Goal: Task Accomplishment & Management: Complete application form

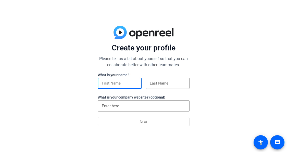
click at [136, 84] on input at bounding box center [120, 83] width 36 height 6
type input "[PERSON_NAME]"
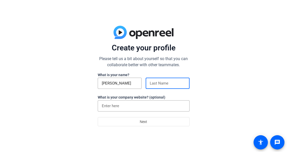
click at [152, 80] on div at bounding box center [168, 83] width 36 height 11
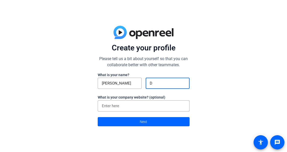
type input "[PERSON_NAME]"
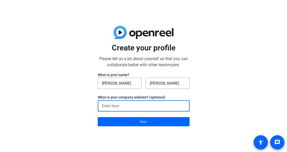
click at [153, 106] on input at bounding box center [144, 106] width 84 height 6
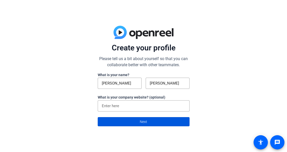
click at [142, 123] on span "Next" at bounding box center [143, 122] width 7 height 10
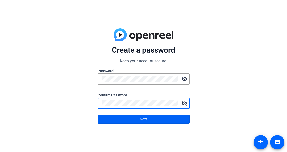
click at [141, 121] on span "Next" at bounding box center [143, 120] width 7 height 10
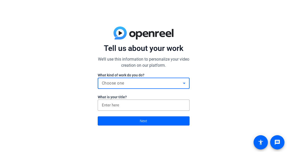
click at [158, 86] on div "Choose one" at bounding box center [142, 83] width 81 height 6
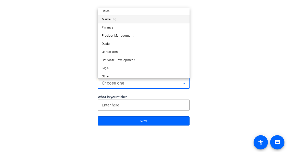
scroll to position [16, 0]
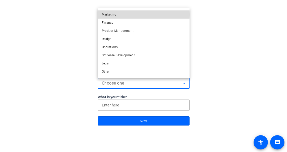
click at [113, 15] on span "Marketing" at bounding box center [109, 14] width 15 height 6
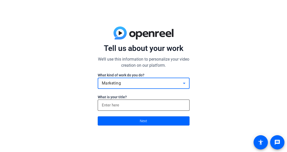
click at [116, 106] on input at bounding box center [144, 105] width 84 height 6
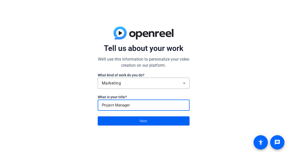
type input "Project Manager"
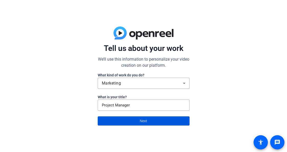
click at [133, 125] on span at bounding box center [143, 121] width 91 height 12
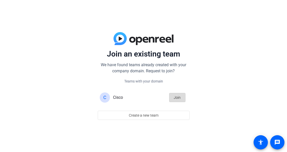
click at [177, 100] on span "Join" at bounding box center [177, 98] width 7 height 10
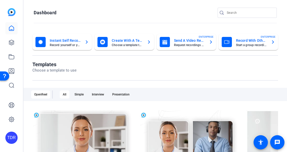
click at [68, 42] on mat-card-title "Instant Self Record" at bounding box center [65, 41] width 31 height 6
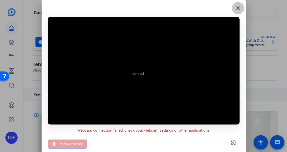
click at [238, 7] on mat-icon "close" at bounding box center [238, 8] width 6 height 6
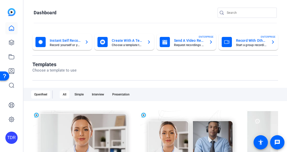
click at [263, 43] on mat-card-title "Record With Others" at bounding box center [251, 41] width 31 height 6
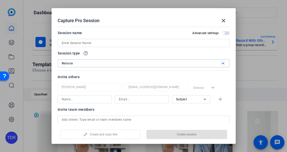
click at [222, 63] on icon at bounding box center [223, 63] width 6 height 6
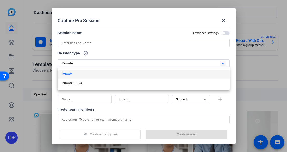
click at [227, 56] on div at bounding box center [143, 76] width 287 height 152
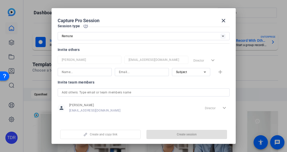
scroll to position [29, 0]
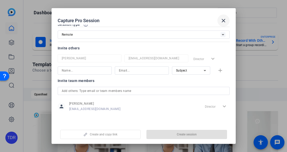
click at [221, 22] on mat-icon "close" at bounding box center [224, 21] width 6 height 6
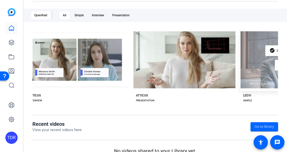
scroll to position [89, 0]
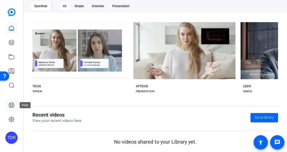
click at [11, 103] on icon at bounding box center [11, 105] width 6 height 6
